Goal: Navigation & Orientation: Find specific page/section

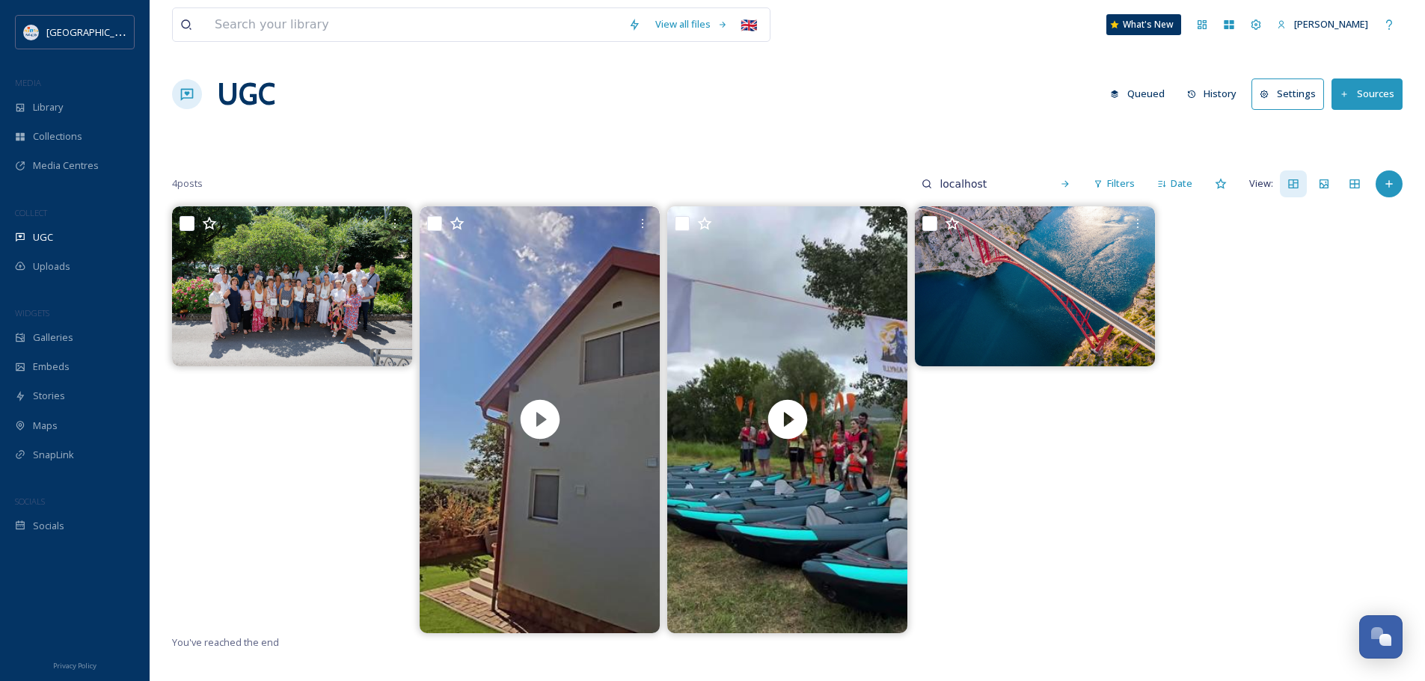
scroll to position [2039, 0]
click at [1260, 25] on div "Team Settings" at bounding box center [1255, 24] width 27 height 27
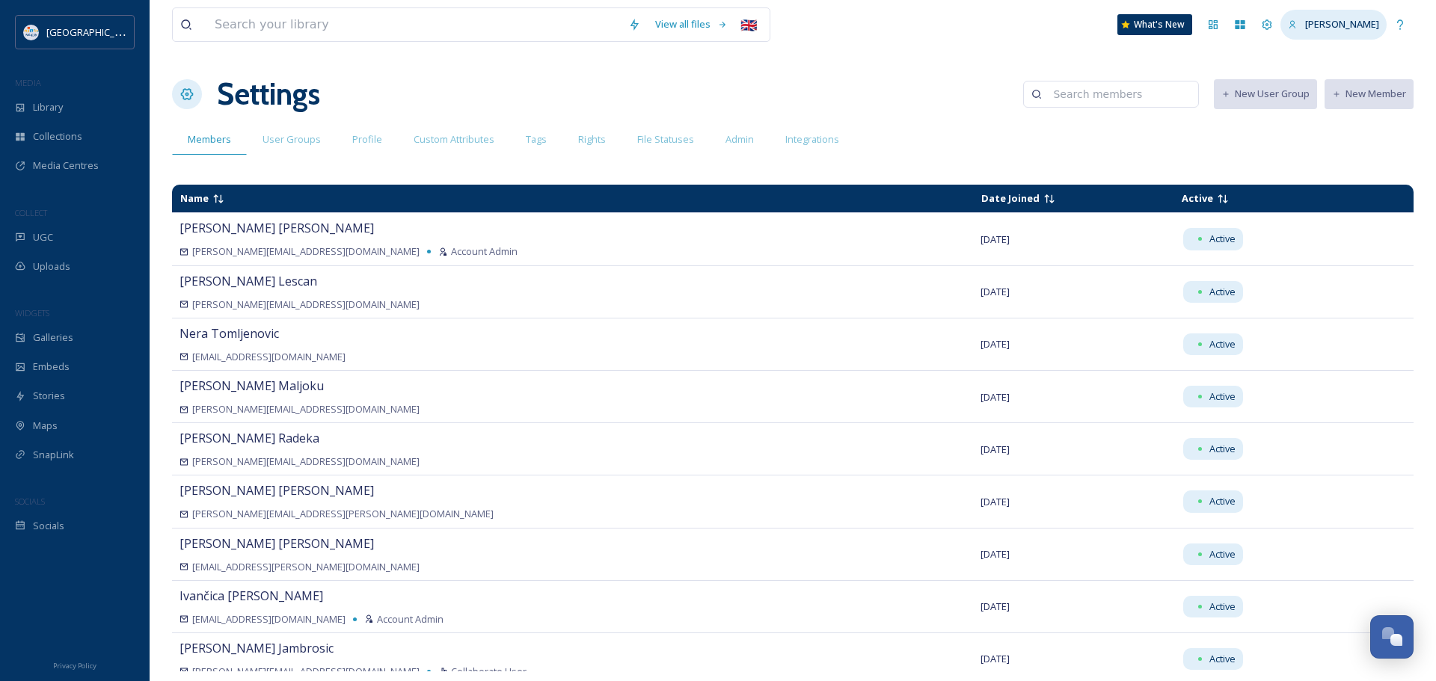
click at [1372, 25] on span "[PERSON_NAME]" at bounding box center [1342, 23] width 74 height 13
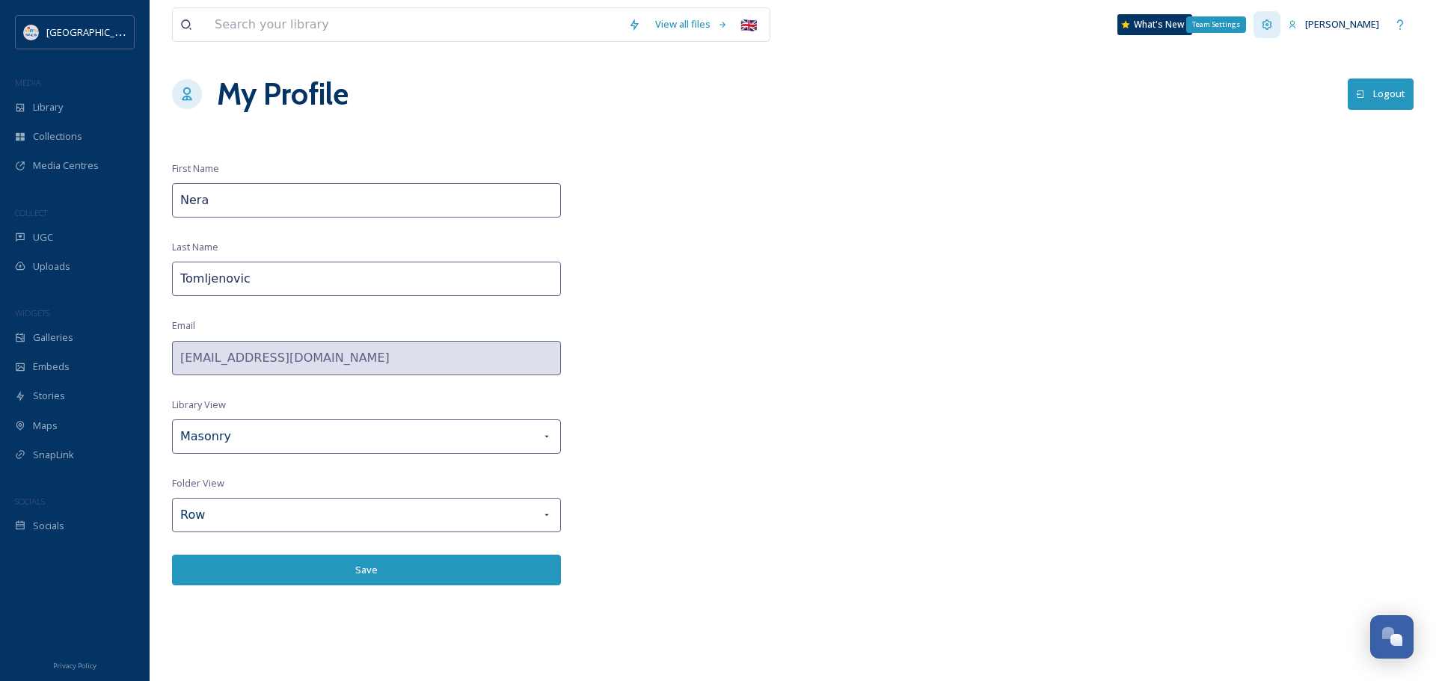
click at [1272, 23] on div "Team Settings" at bounding box center [1267, 24] width 27 height 27
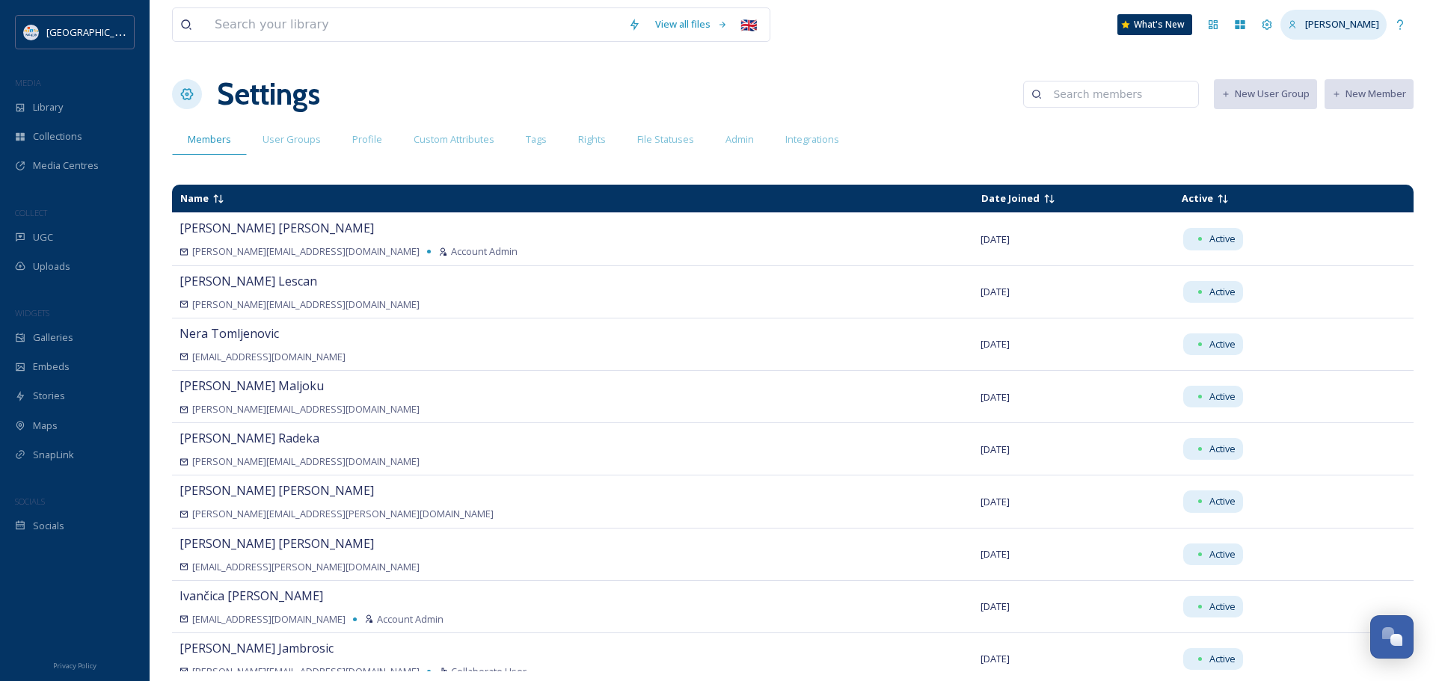
click at [1330, 22] on span "[PERSON_NAME]" at bounding box center [1342, 23] width 74 height 13
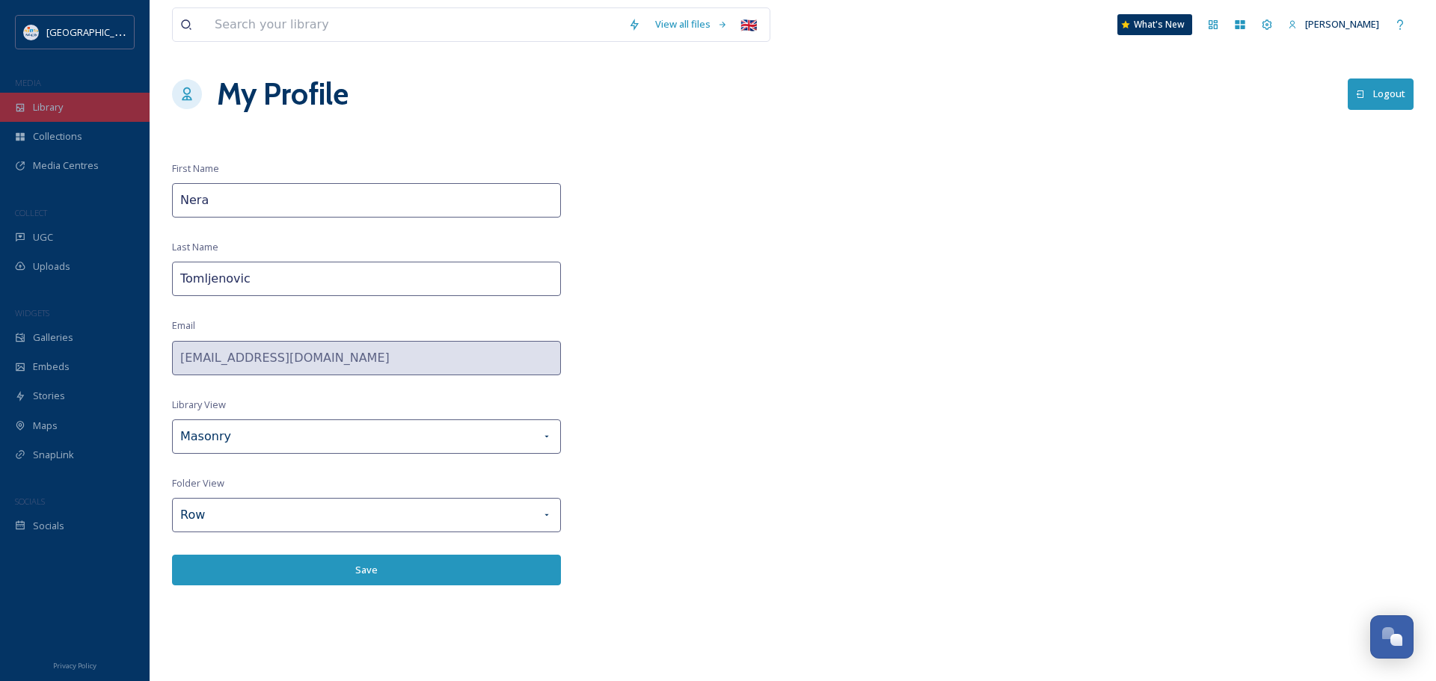
click at [31, 112] on div "Library" at bounding box center [75, 107] width 150 height 29
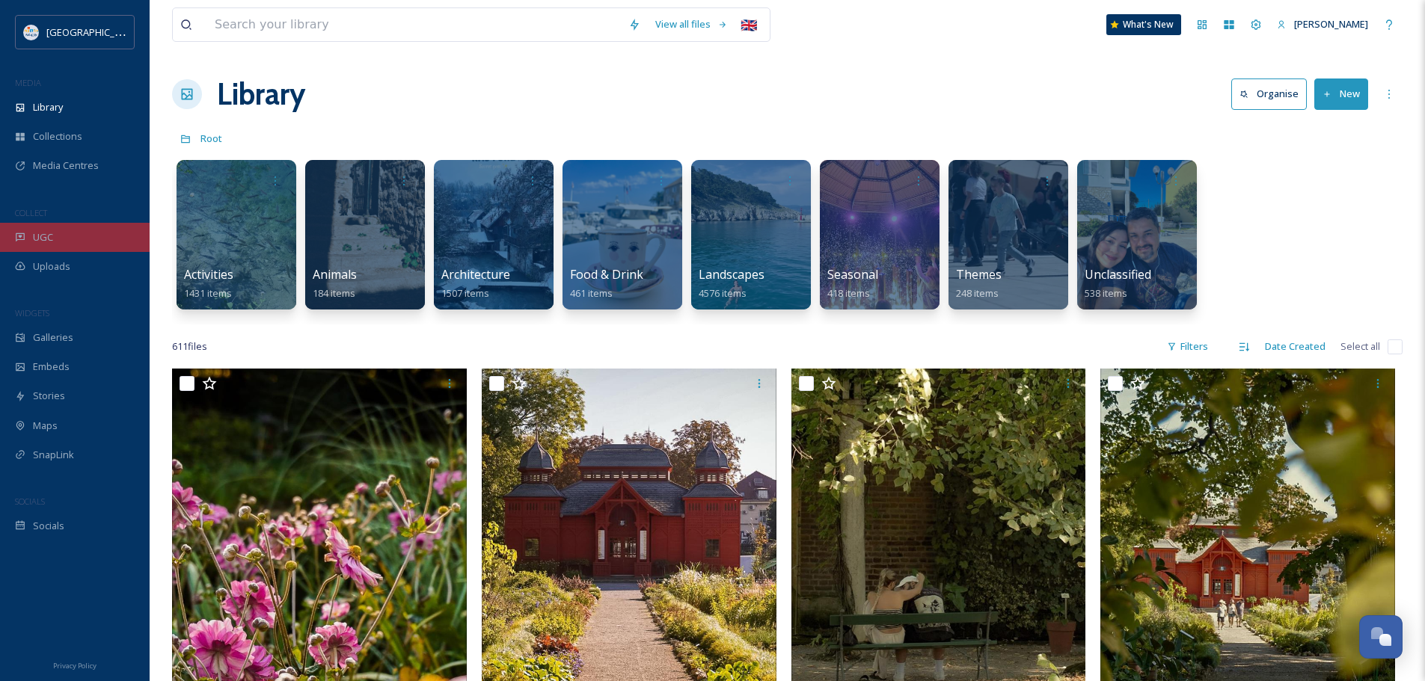
click at [51, 236] on span "UGC" at bounding box center [43, 237] width 20 height 14
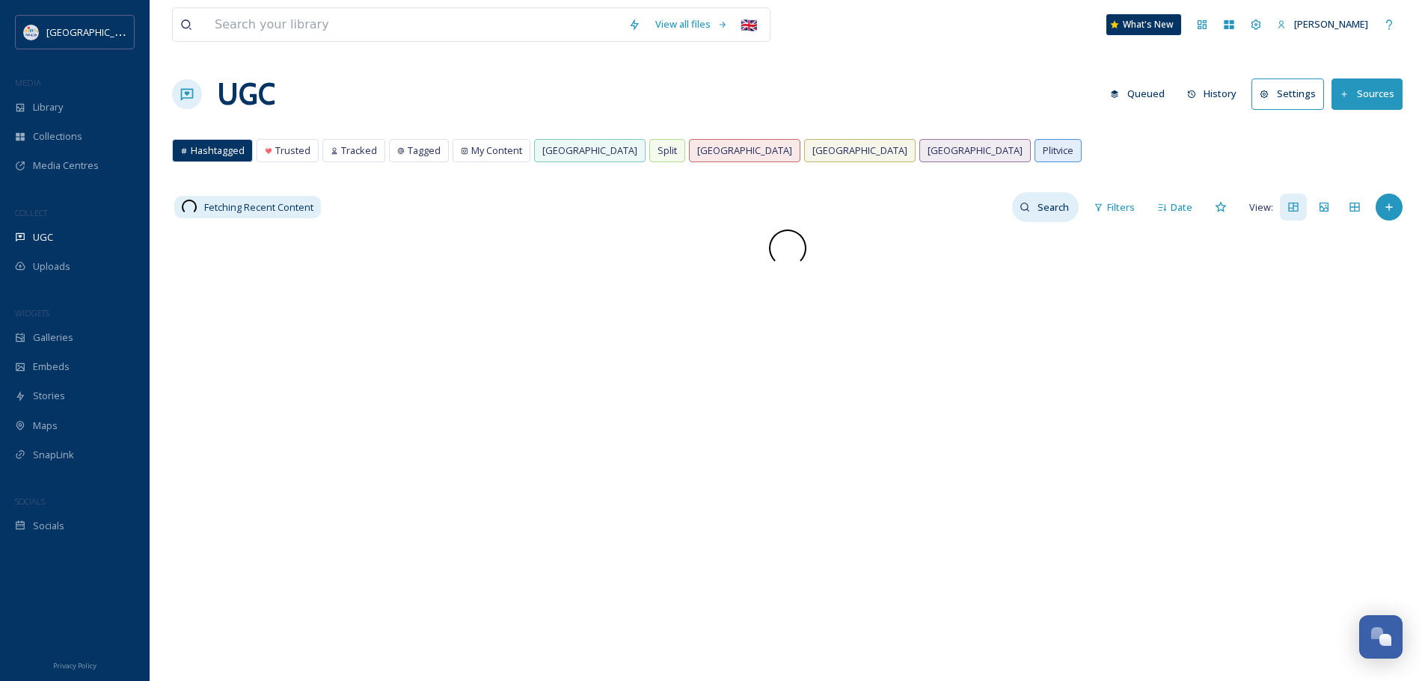
click at [1032, 199] on input at bounding box center [1054, 207] width 49 height 30
click at [1036, 209] on input at bounding box center [1022, 207] width 112 height 30
type input "localhost"
